Goal: Information Seeking & Learning: Learn about a topic

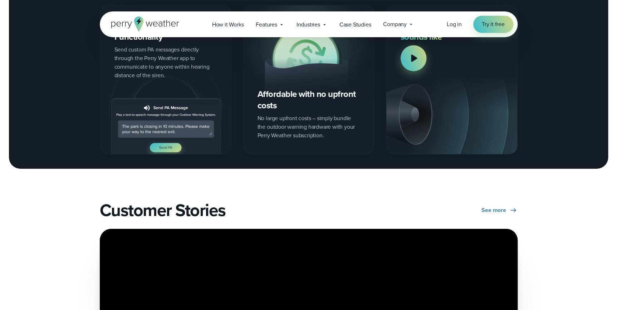
scroll to position [944, 0]
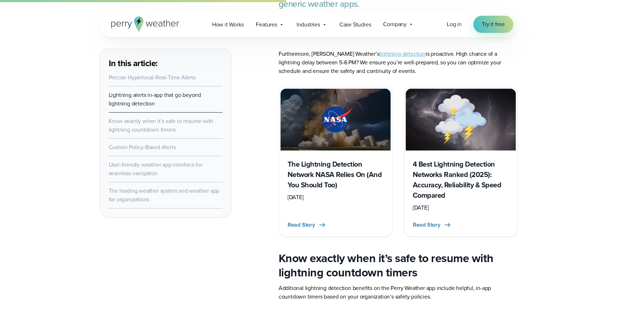
scroll to position [1106, 0]
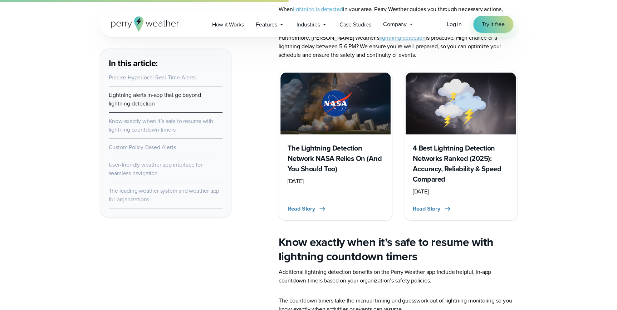
click at [343, 157] on h3 "The Lightning Detection Network NASA Relies On (And You Should Too)" at bounding box center [336, 158] width 96 height 31
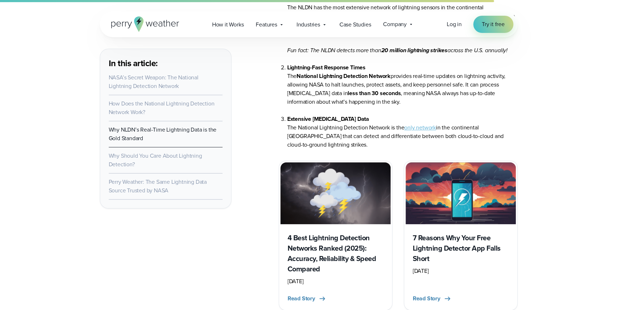
scroll to position [1562, 0]
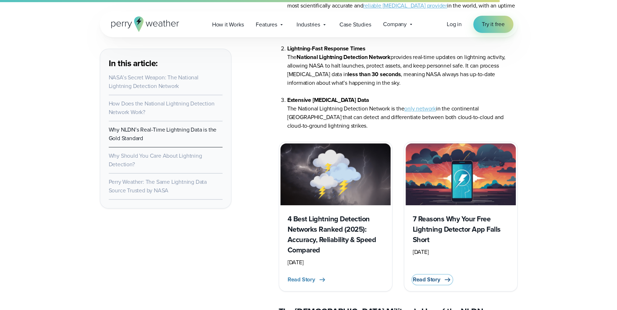
click at [432, 276] on span "Read Story" at bounding box center [427, 280] width 28 height 9
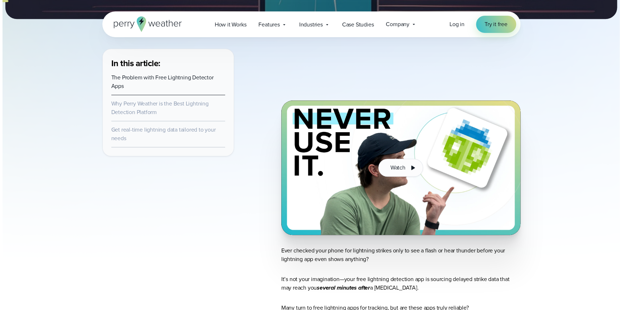
scroll to position [228, 0]
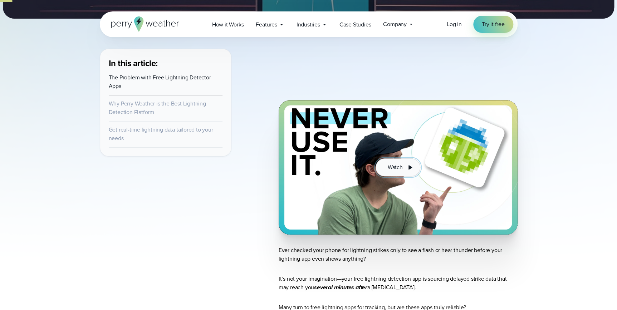
click at [410, 166] on icon at bounding box center [410, 167] width 9 height 9
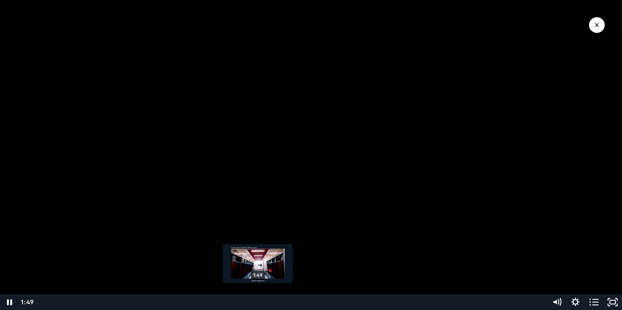
click at [258, 301] on div "1:49" at bounding box center [291, 303] width 503 height 16
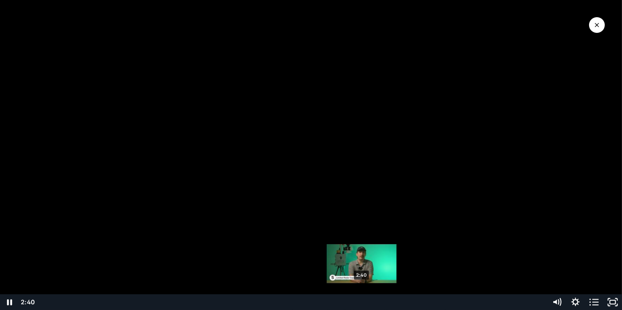
click at [362, 303] on div "2:40" at bounding box center [291, 303] width 503 height 16
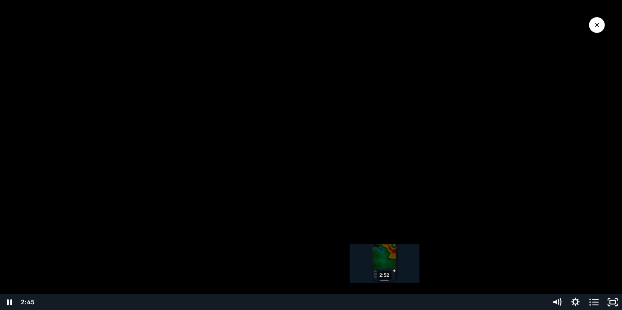
click at [385, 301] on div "2:52" at bounding box center [291, 303] width 503 height 16
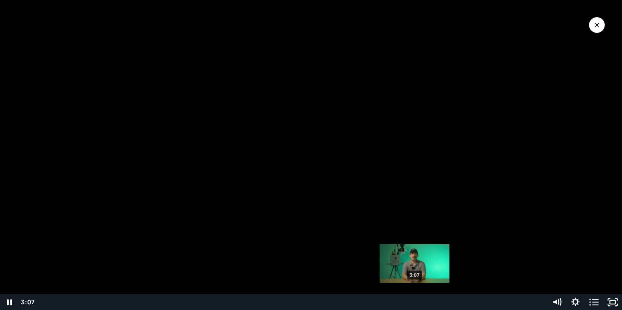
click at [415, 303] on div "3:07" at bounding box center [291, 303] width 503 height 16
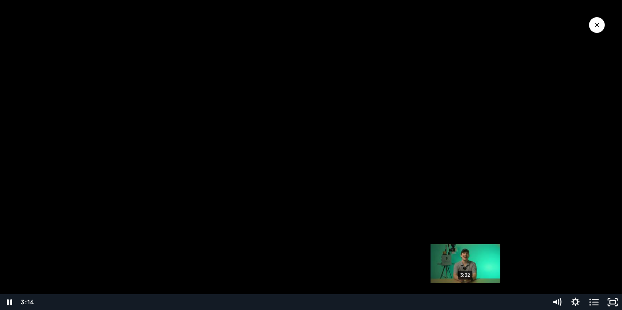
click at [466, 301] on div "3:32" at bounding box center [291, 303] width 503 height 16
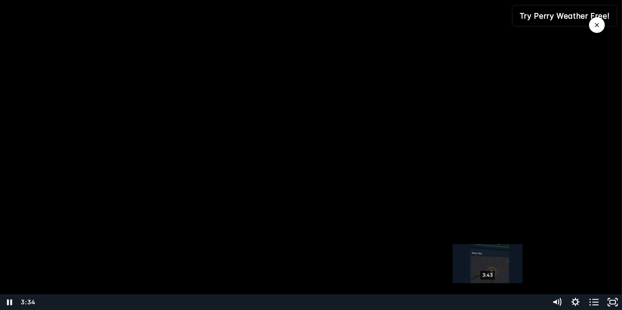
click at [488, 303] on div "3:43" at bounding box center [291, 303] width 503 height 16
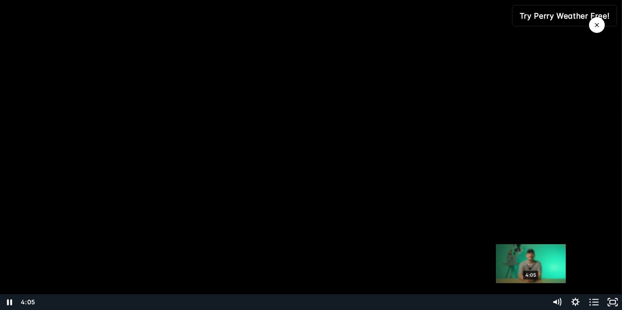
click at [531, 301] on div "4:05" at bounding box center [291, 303] width 503 height 16
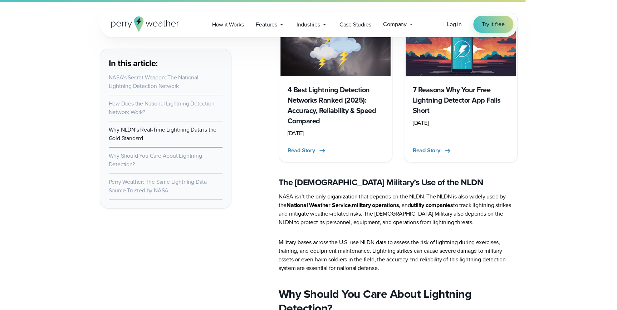
scroll to position [1692, 0]
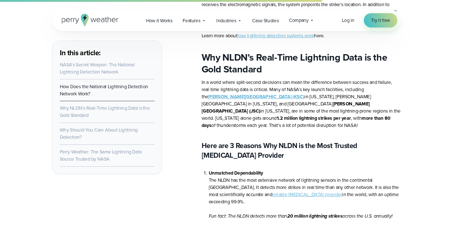
scroll to position [1334, 0]
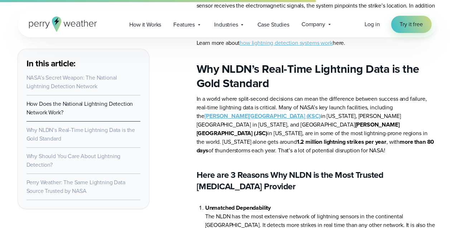
drag, startPoint x: 617, startPoint y: 0, endPoint x: 180, endPoint y: 111, distance: 450.3
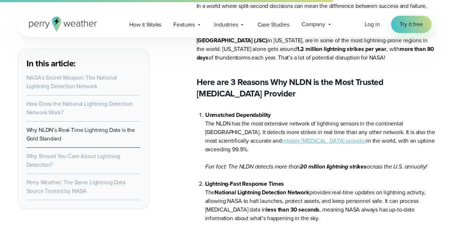
scroll to position [1430, 0]
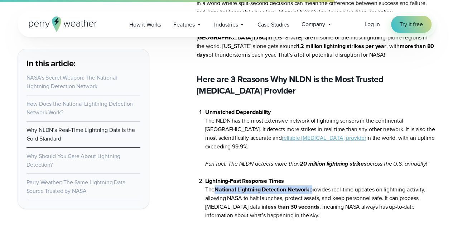
drag, startPoint x: 215, startPoint y: 180, endPoint x: 313, endPoint y: 182, distance: 98.1
click at [313, 182] on li "Lightning-Fast Response Times The National Lightning Detection Network provides…" at bounding box center [320, 202] width 231 height 52
copy li "National Lightning Detection Network"
